Goal: Navigation & Orientation: Find specific page/section

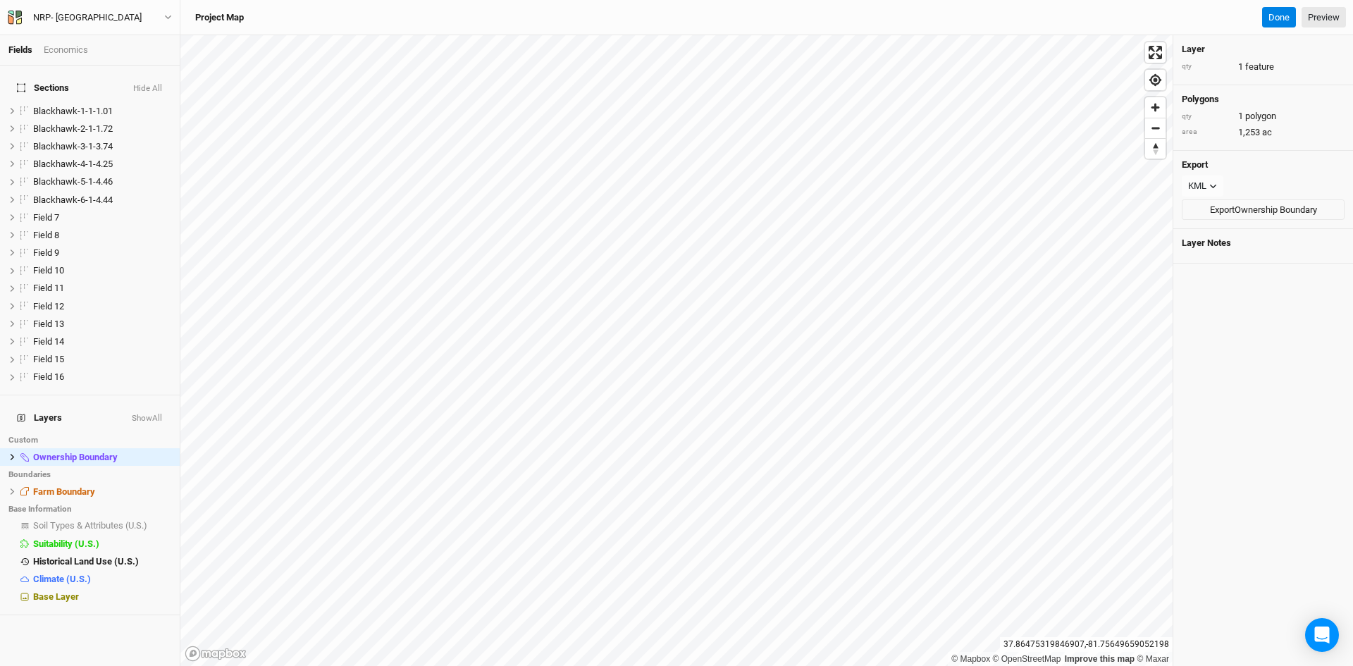
click at [47, 74] on h4 "Sections Hide All" at bounding box center [89, 88] width 163 height 28
click at [80, 372] on div "Field 16" at bounding box center [83, 376] width 100 height 11
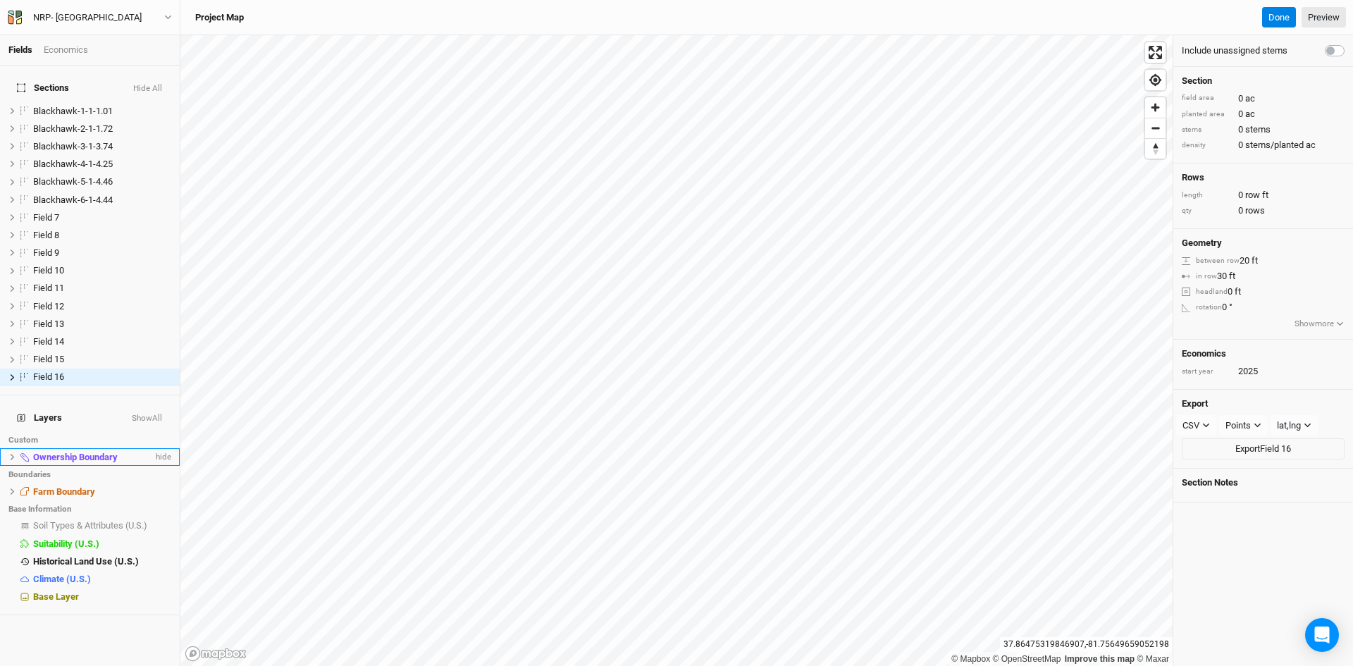
click at [75, 452] on span "Ownership Boundary" at bounding box center [75, 457] width 85 height 11
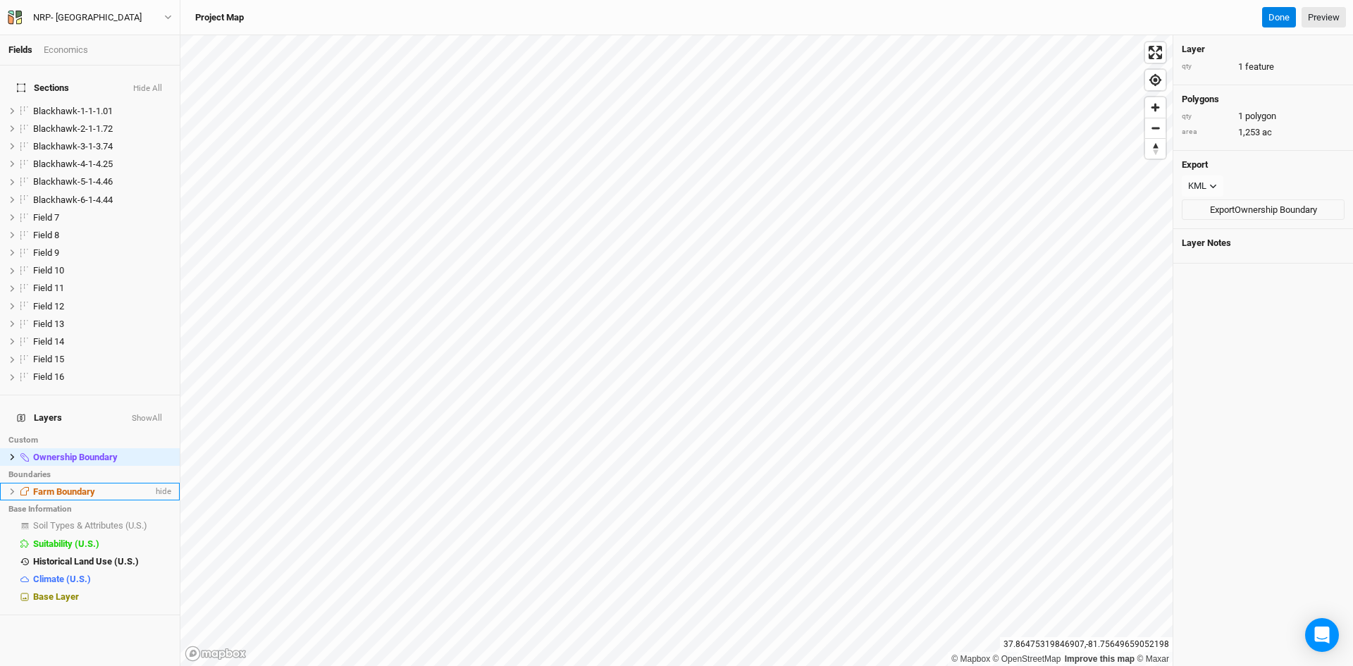
click at [74, 486] on span "Farm Boundary" at bounding box center [64, 491] width 62 height 11
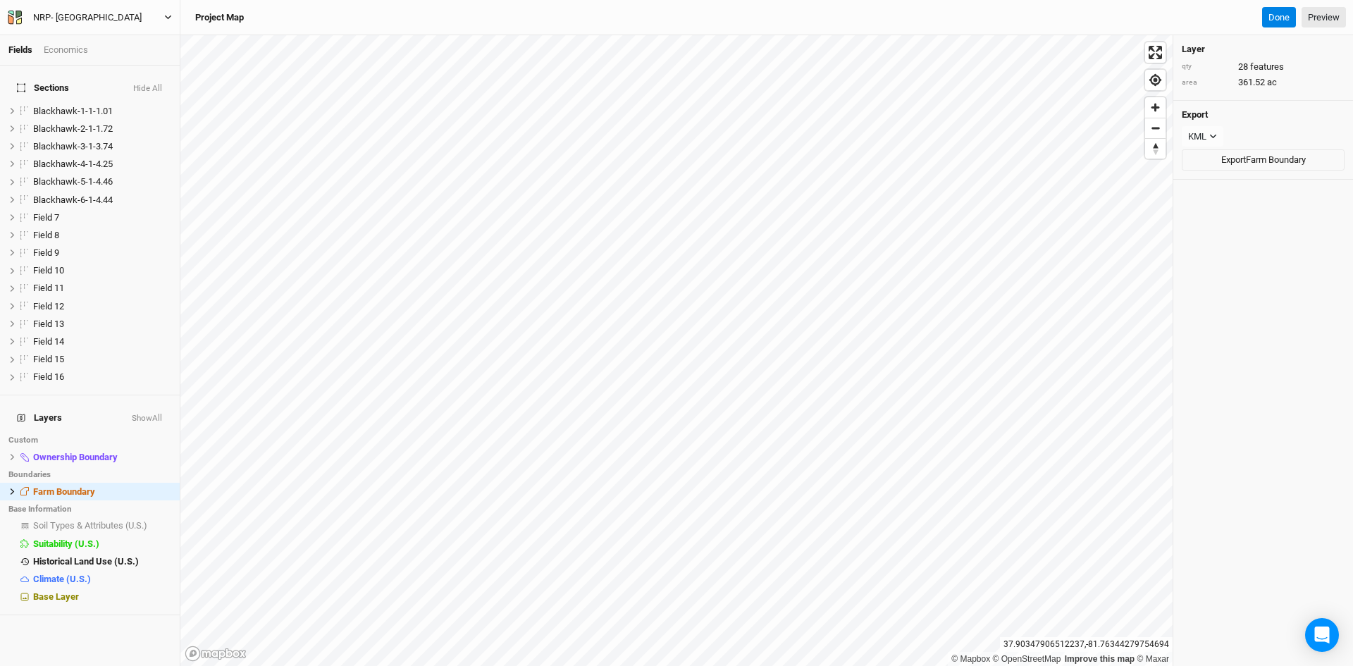
click at [89, 23] on div "NRP- [GEOGRAPHIC_DATA]" at bounding box center [87, 18] width 109 height 14
click at [9, 13] on icon "button" at bounding box center [15, 18] width 14 height 14
click at [13, 17] on icon "button" at bounding box center [11, 19] width 6 height 10
click at [73, 37] on button "Back" at bounding box center [116, 39] width 111 height 18
